Goal: Navigation & Orientation: Understand site structure

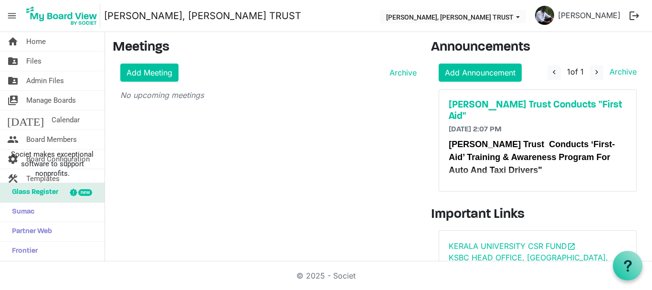
scroll to position [107, 0]
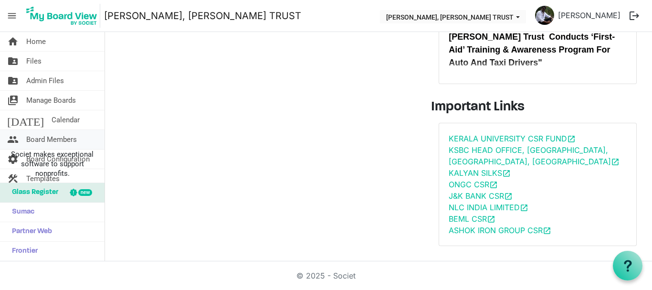
click at [34, 139] on span "Board Members" at bounding box center [51, 139] width 51 height 19
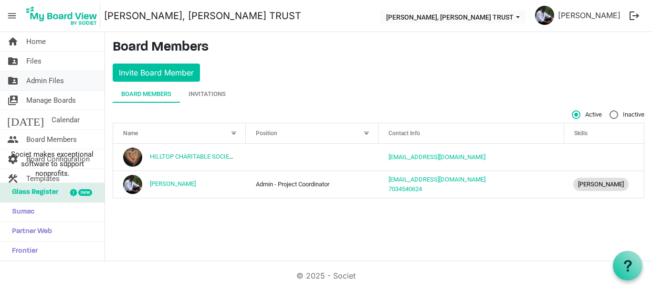
click at [49, 75] on span "Admin Files" at bounding box center [45, 80] width 38 height 19
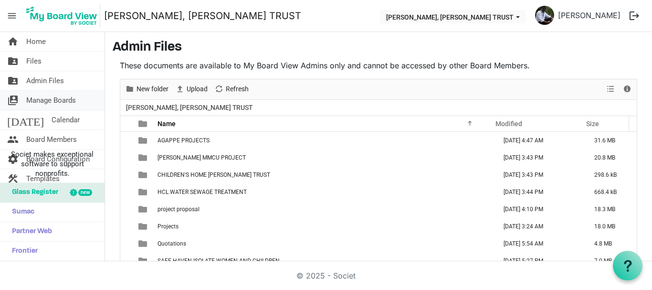
click at [49, 104] on span "Manage Boards" at bounding box center [51, 100] width 50 height 19
